Goal: Task Accomplishment & Management: Use online tool/utility

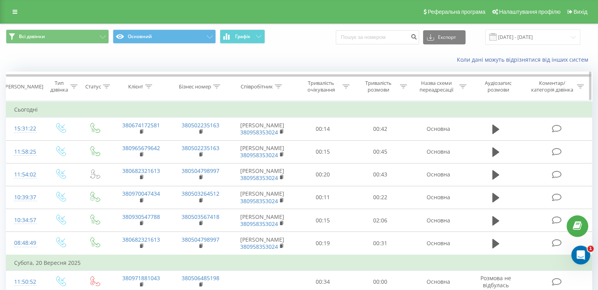
click at [278, 87] on icon at bounding box center [278, 87] width 7 height 4
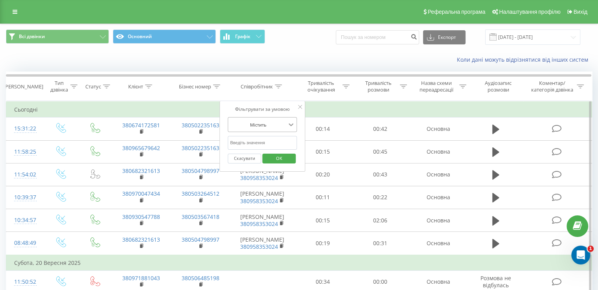
click at [291, 124] on icon at bounding box center [291, 125] width 8 height 8
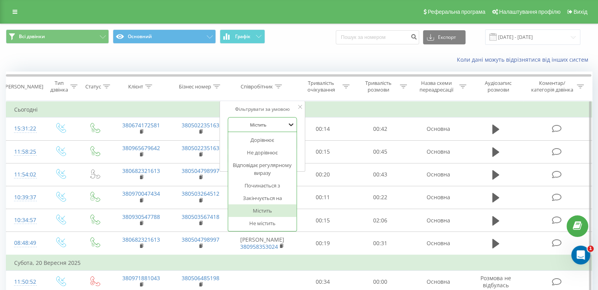
click at [291, 124] on icon at bounding box center [291, 125] width 8 height 8
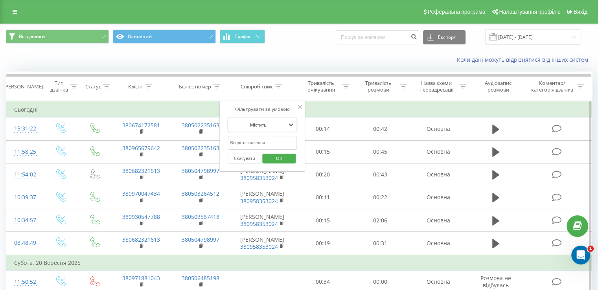
click at [281, 144] on input "text" at bounding box center [262, 143] width 69 height 14
click at [301, 103] on div at bounding box center [300, 107] width 4 height 8
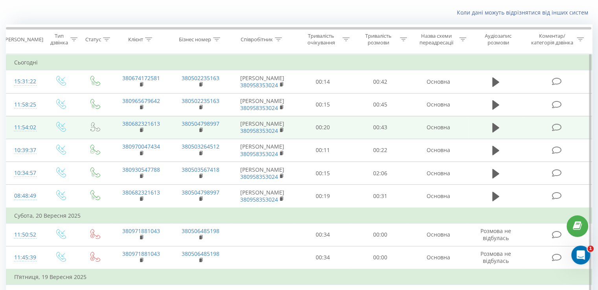
scroll to position [120, 0]
